Goal: Navigation & Orientation: Find specific page/section

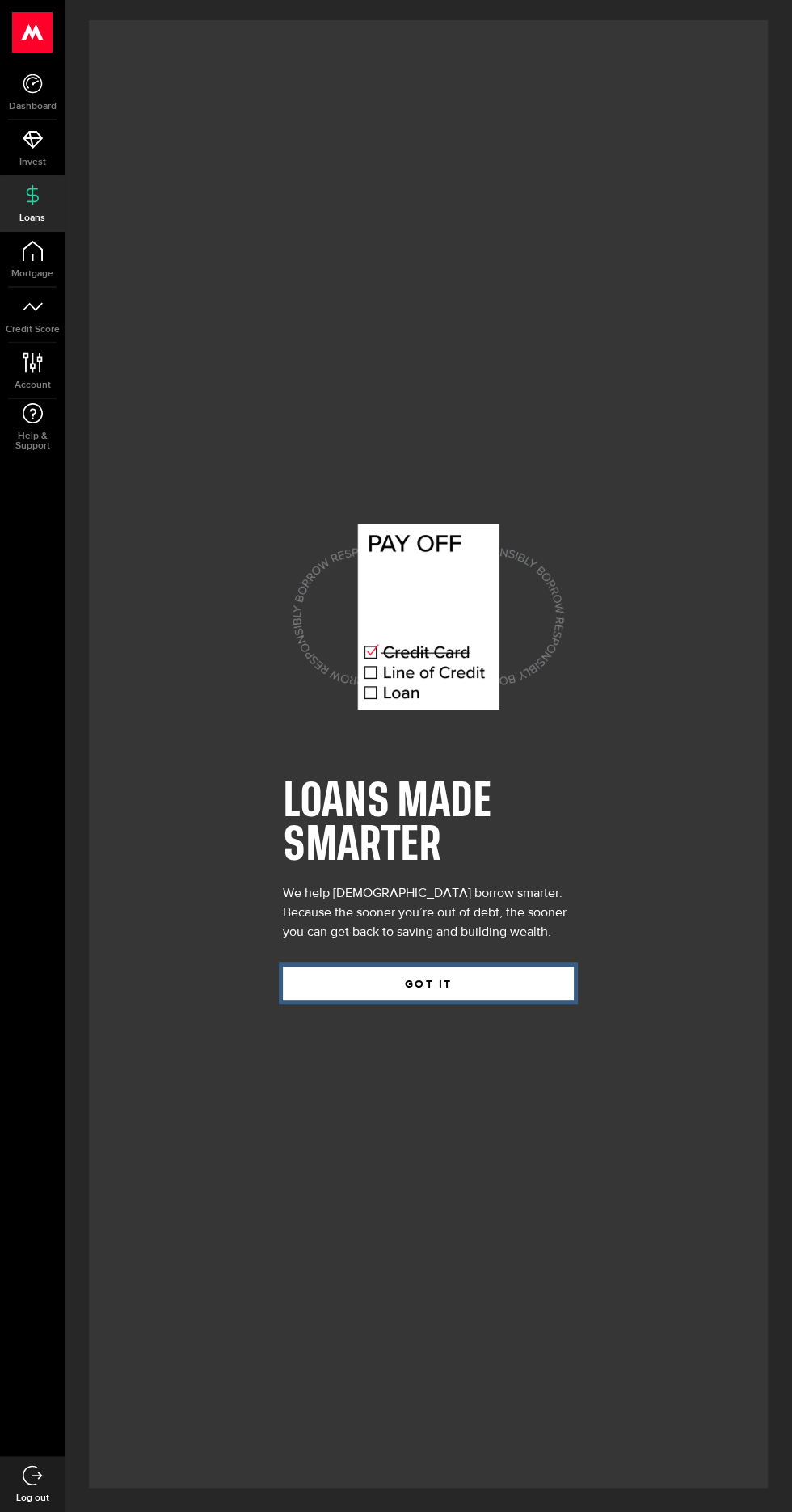
click at [488, 1000] on button "GOT IT" at bounding box center [427, 983] width 290 height 34
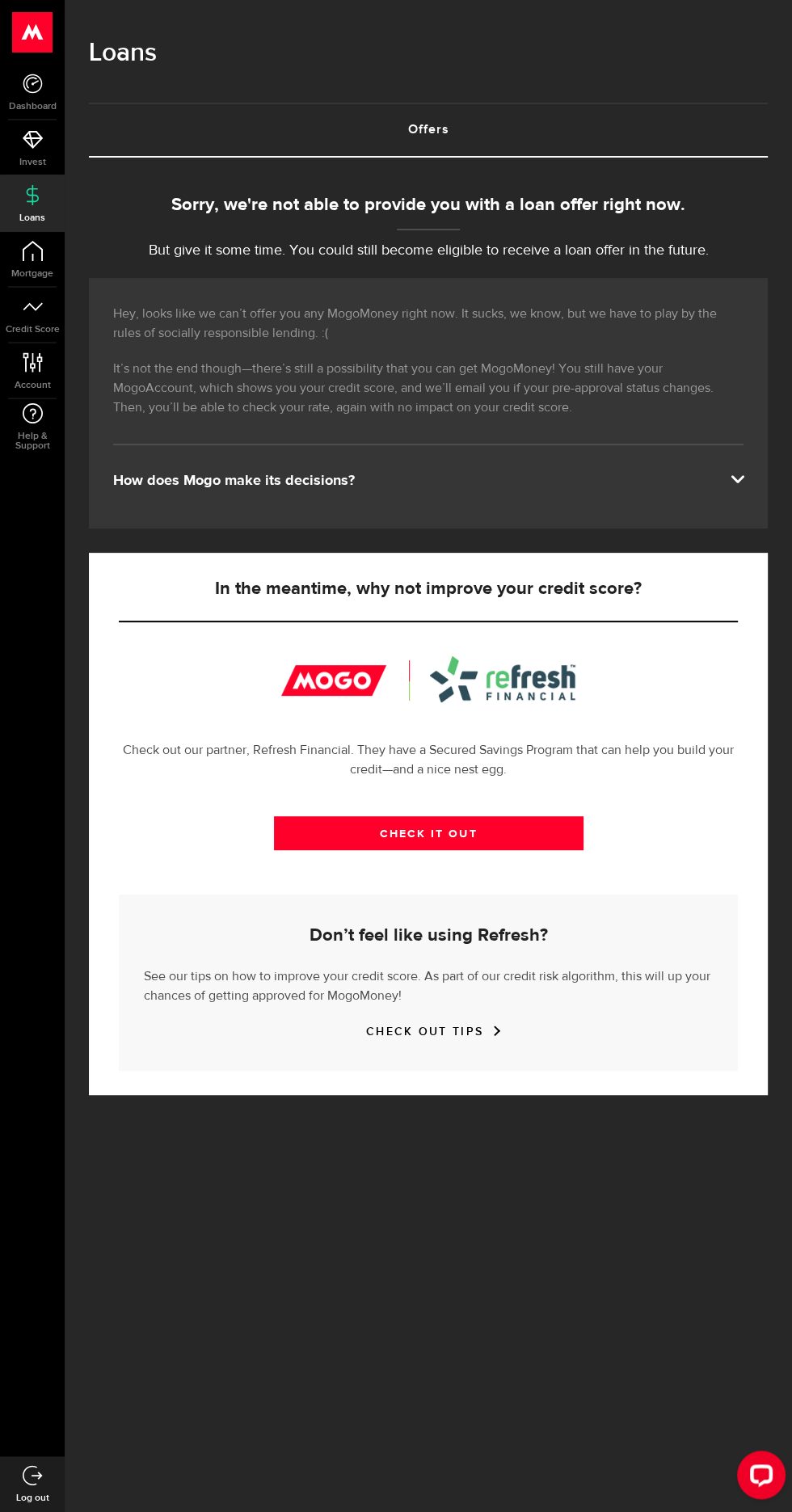
click at [743, 484] on span at bounding box center [736, 477] width 13 height 13
